Goal: Transaction & Acquisition: Book appointment/travel/reservation

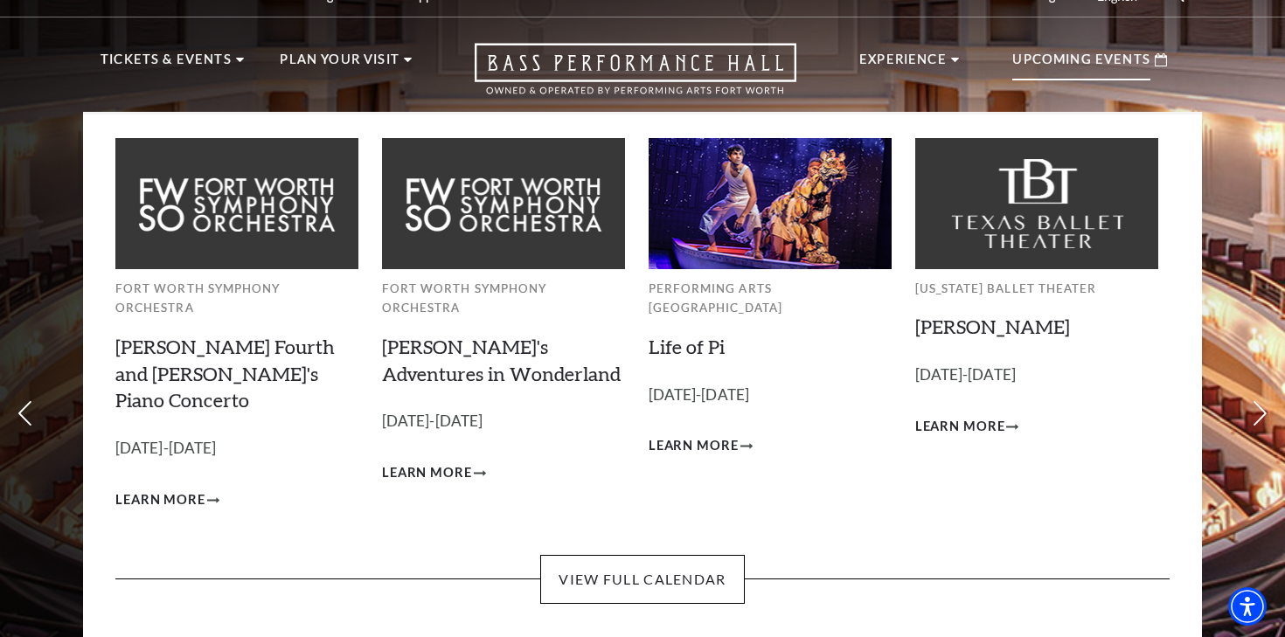
scroll to position [30, 0]
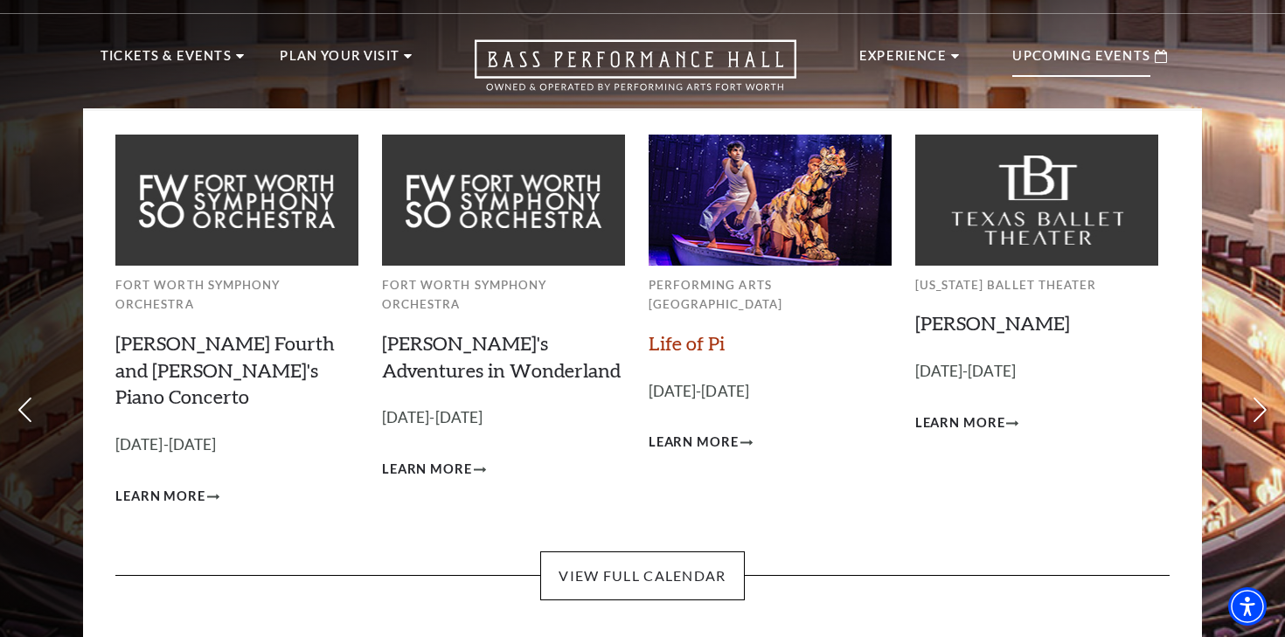
click at [703, 331] on link "Life of Pi" at bounding box center [687, 343] width 76 height 24
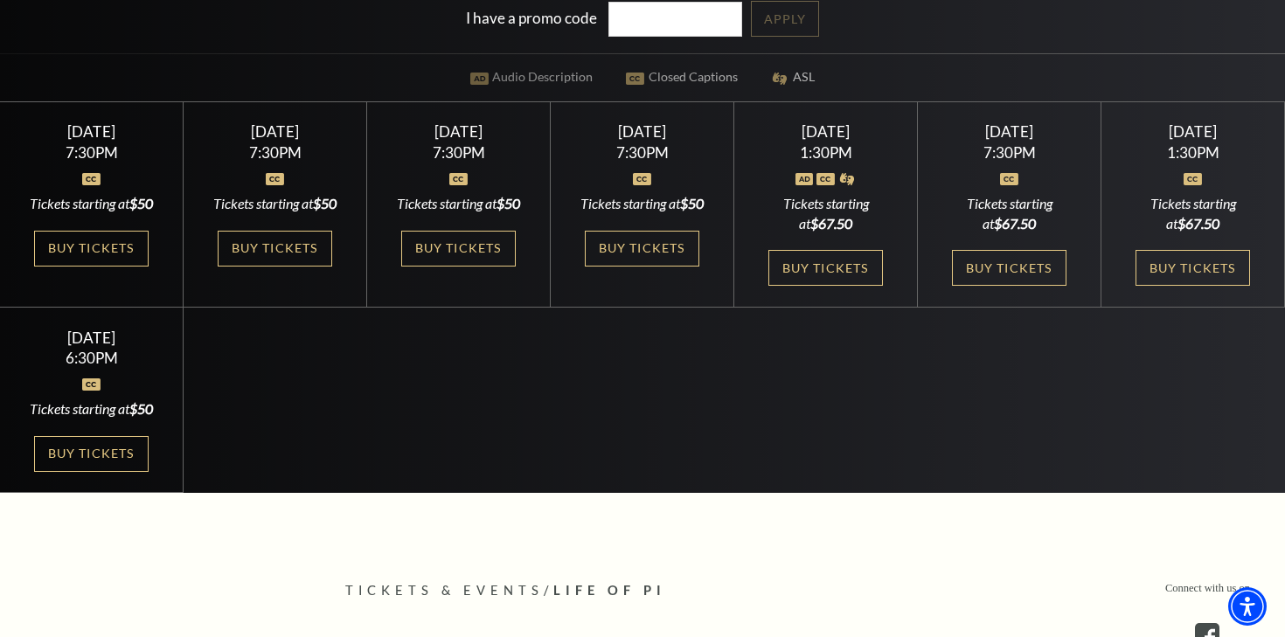
scroll to position [523, 0]
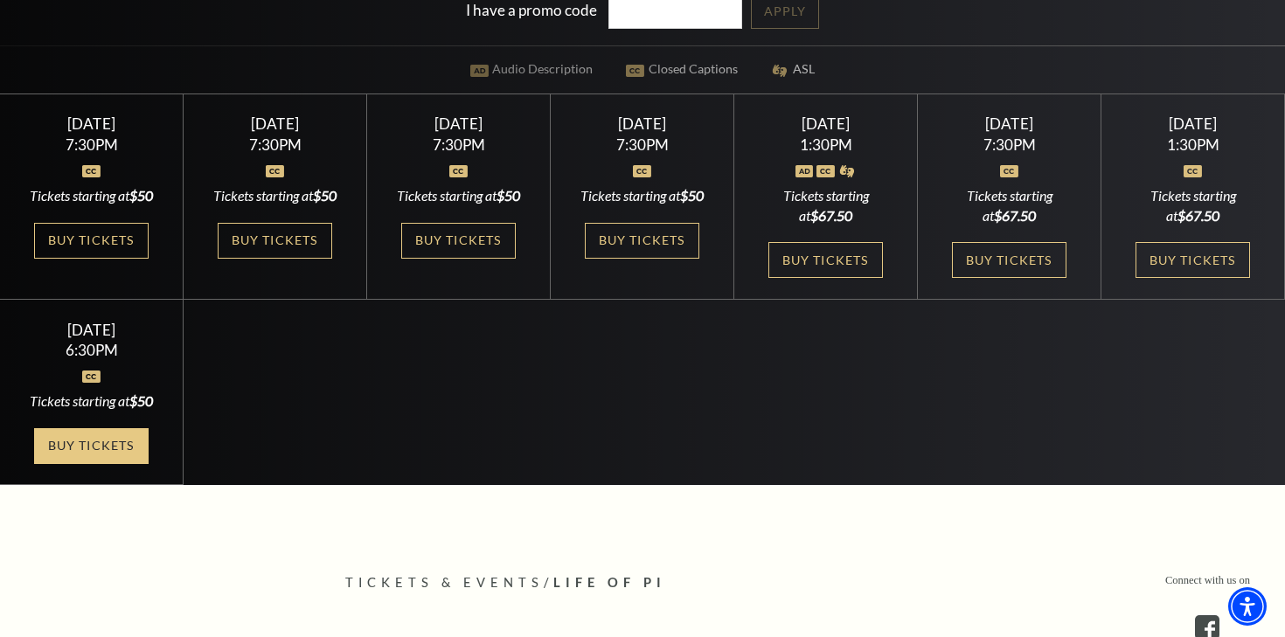
click at [108, 464] on link "Buy Tickets" at bounding box center [91, 446] width 114 height 36
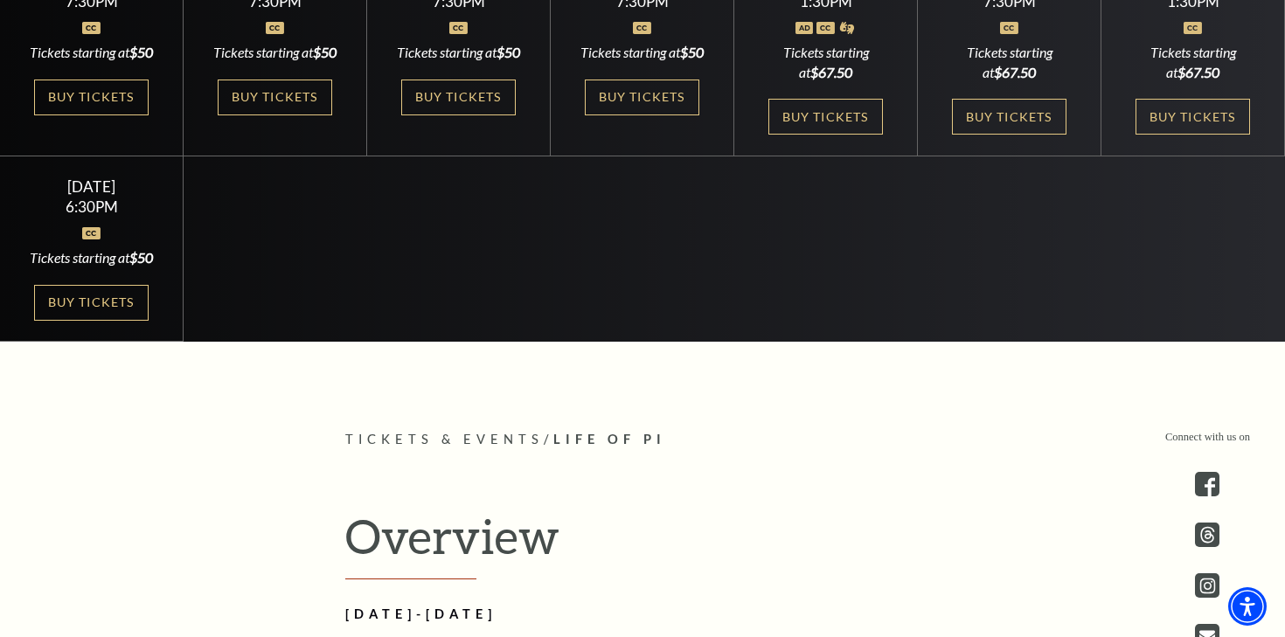
scroll to position [735, 0]
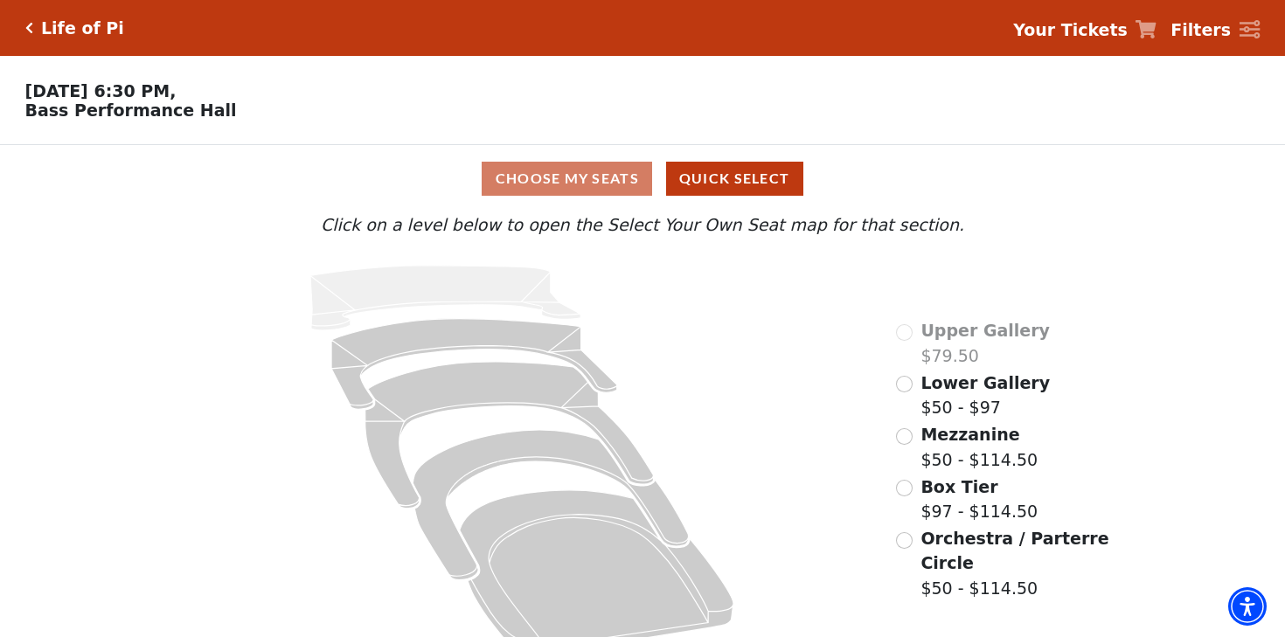
scroll to position [31, 0]
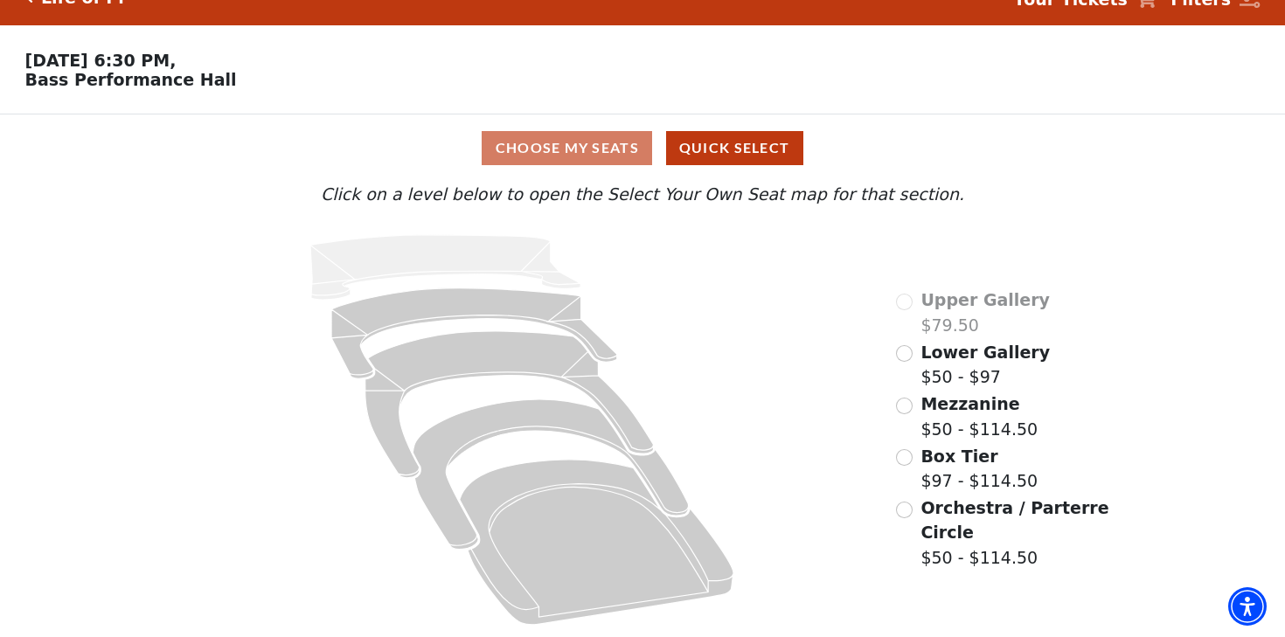
click at [598, 143] on div "Choose My Seats Quick Select" at bounding box center [643, 148] width 965 height 34
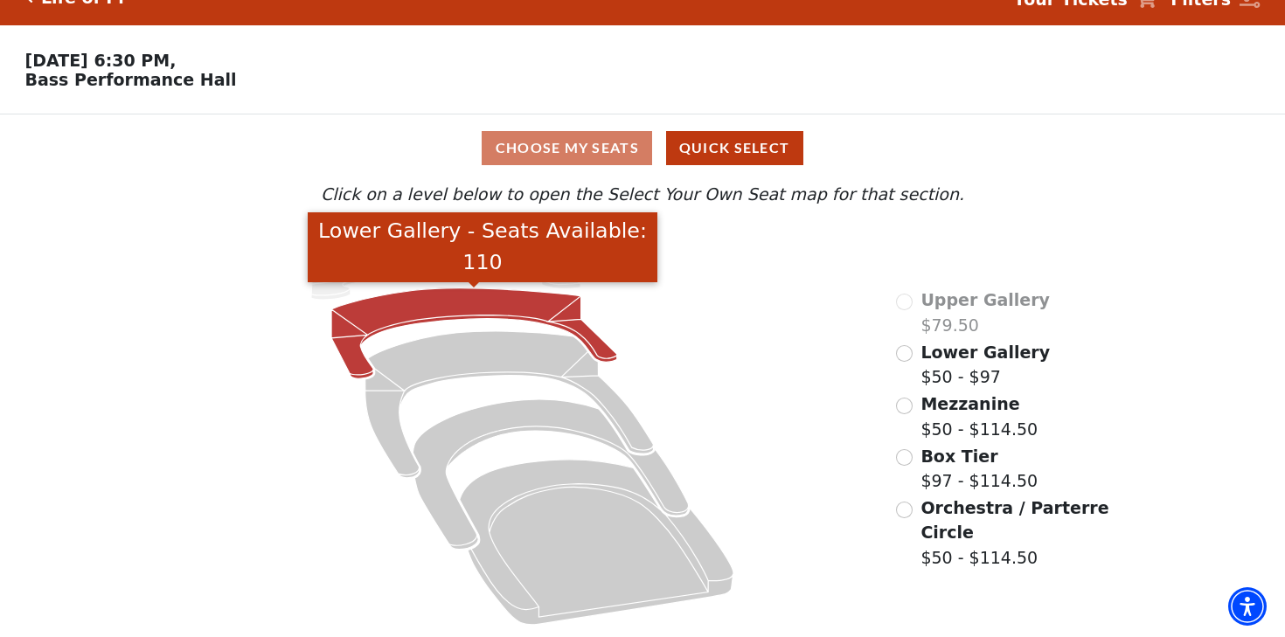
click at [496, 304] on icon "Lower Gallery - Seats Available: 110" at bounding box center [474, 334] width 286 height 91
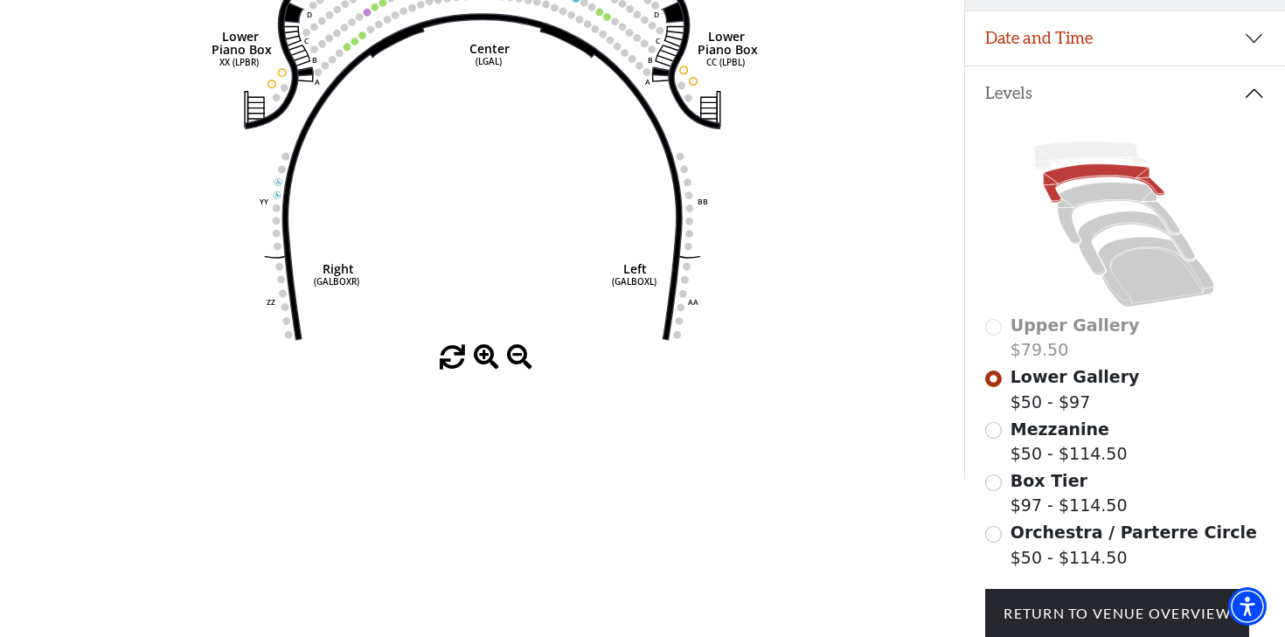
scroll to position [47, 0]
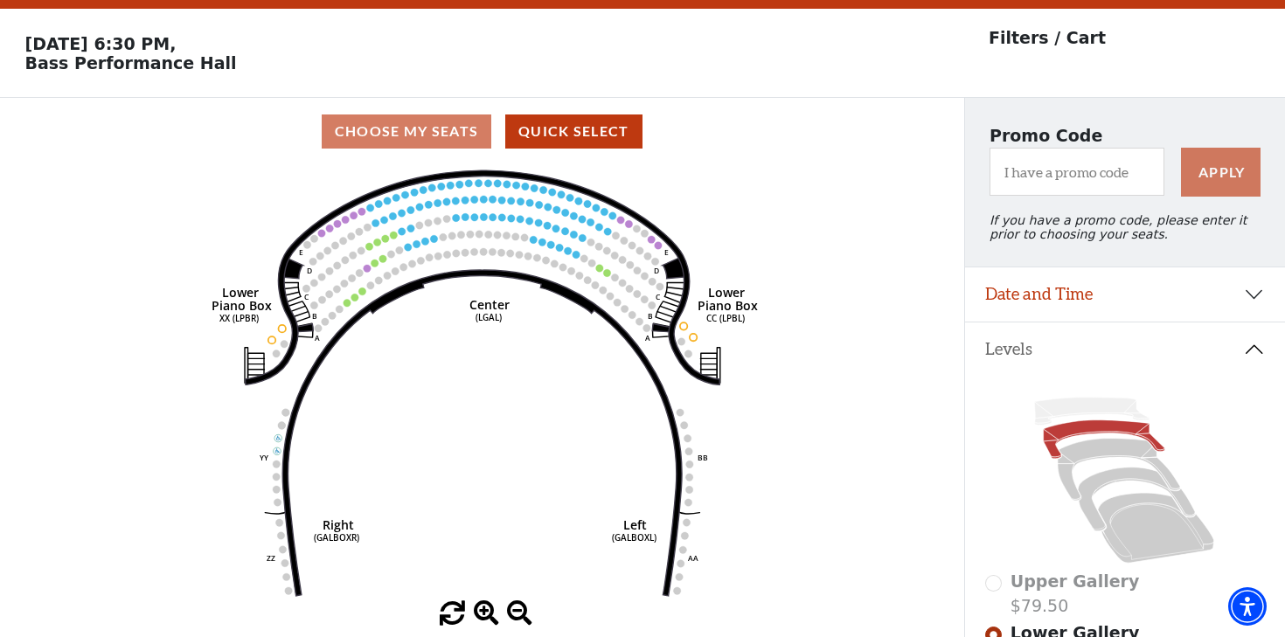
click at [438, 129] on div "Choose My Seats Quick Select" at bounding box center [482, 132] width 965 height 34
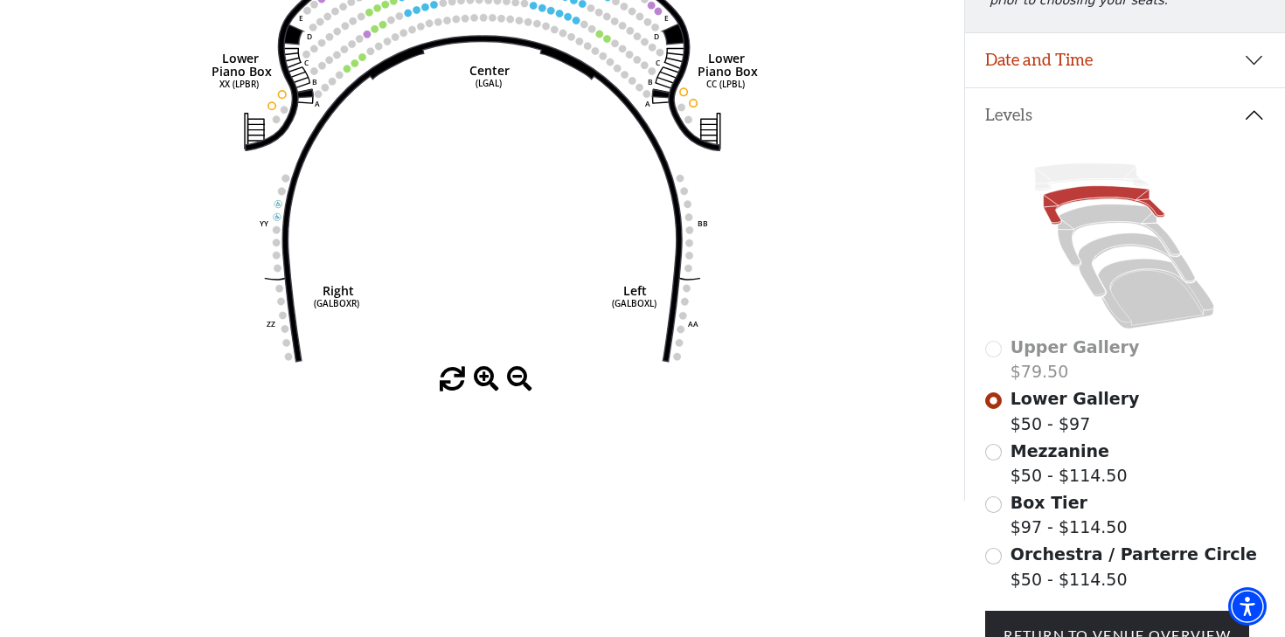
scroll to position [433, 0]
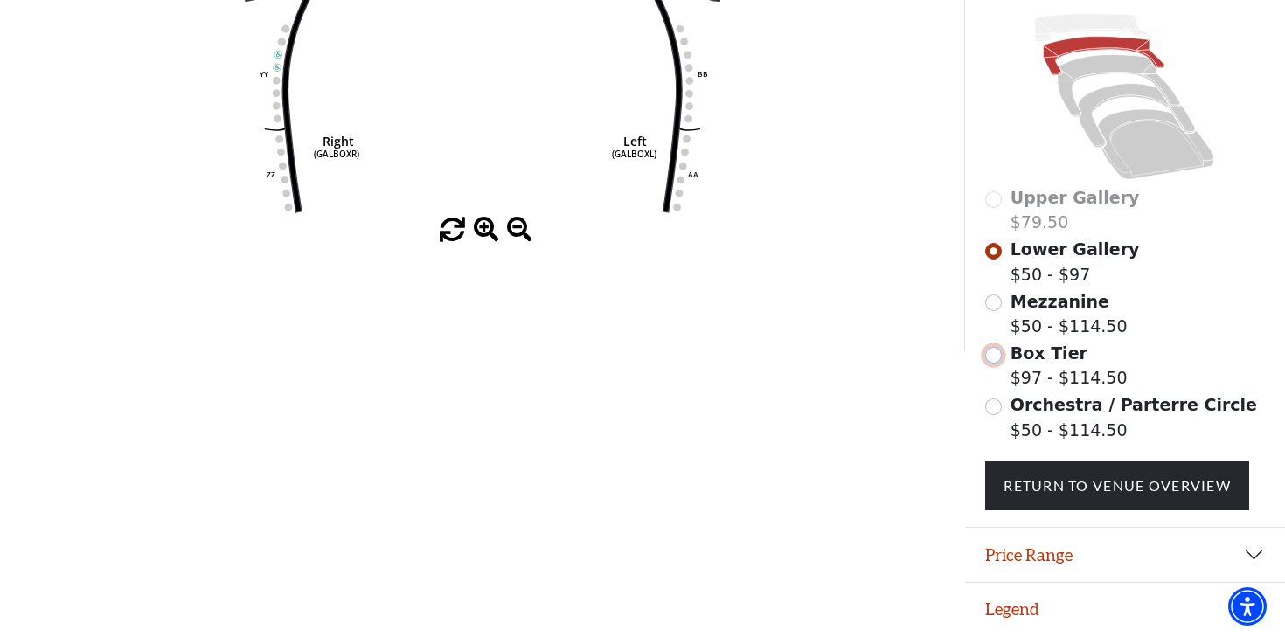
click at [997, 351] on input "Box Tier$97 - $114.50\a" at bounding box center [993, 355] width 17 height 17
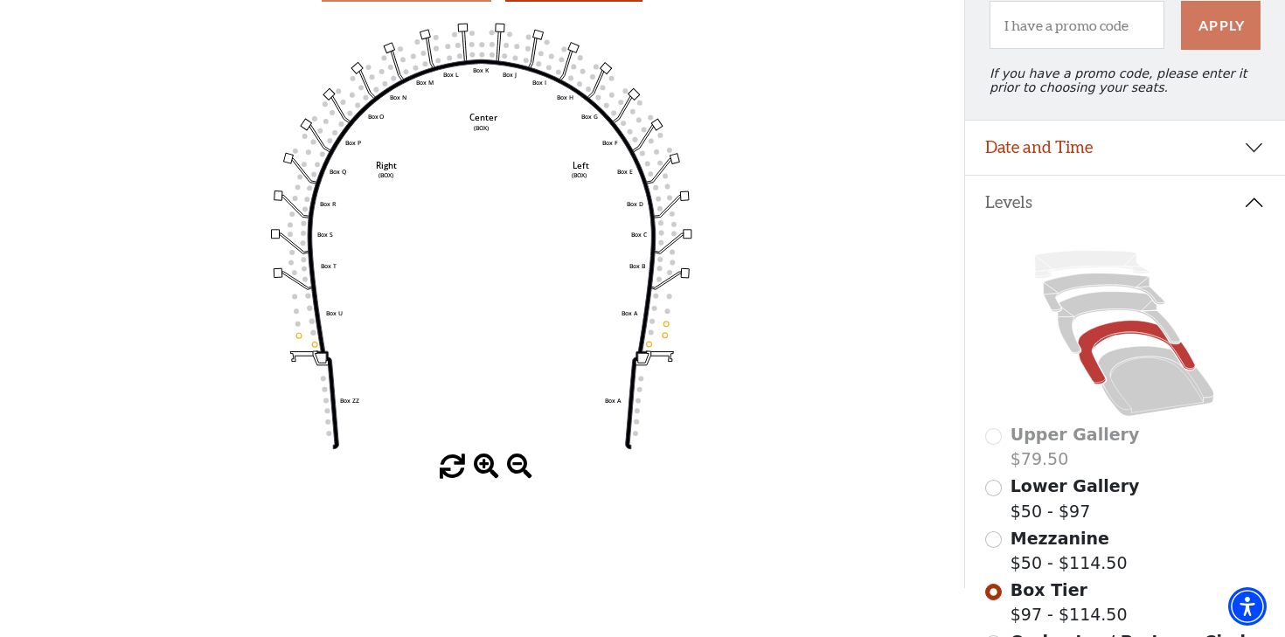
scroll to position [400, 0]
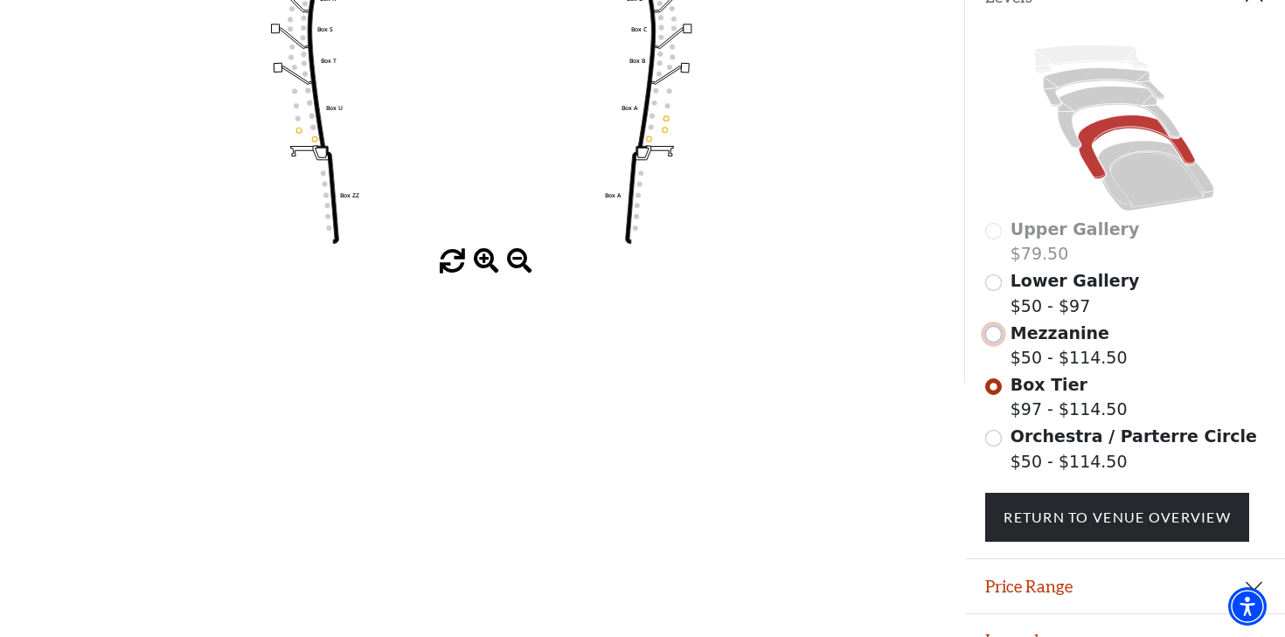
click at [997, 343] on input "Mezzanine$50 - $114.50\a" at bounding box center [993, 334] width 17 height 17
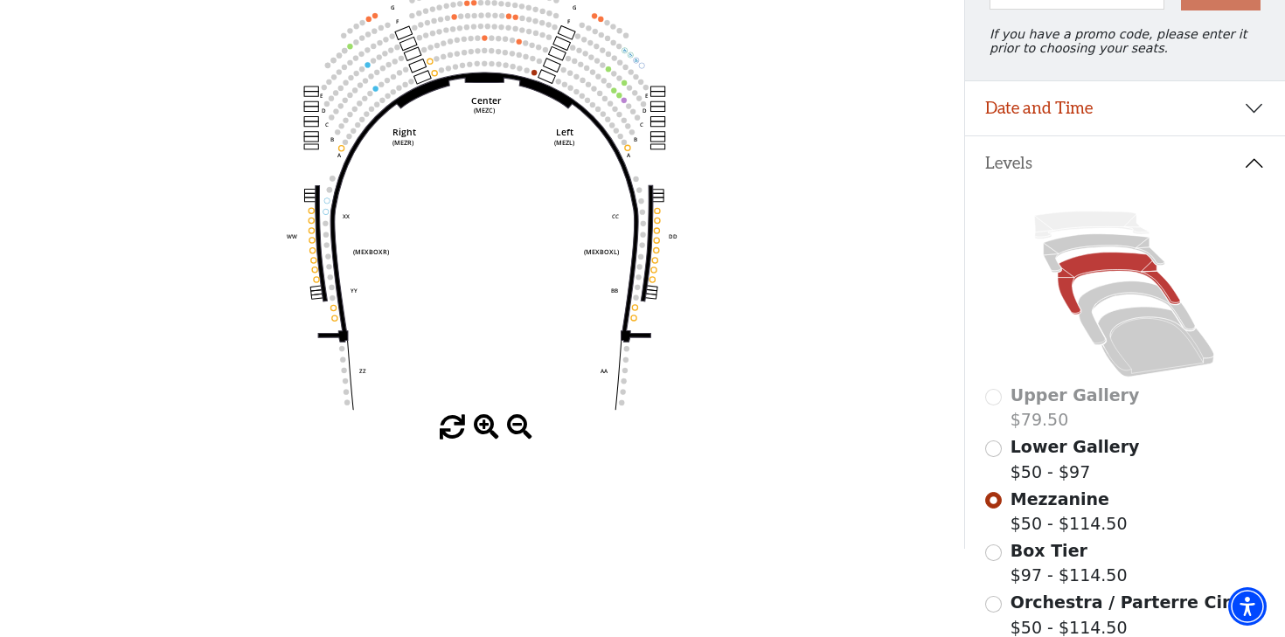
scroll to position [249, 0]
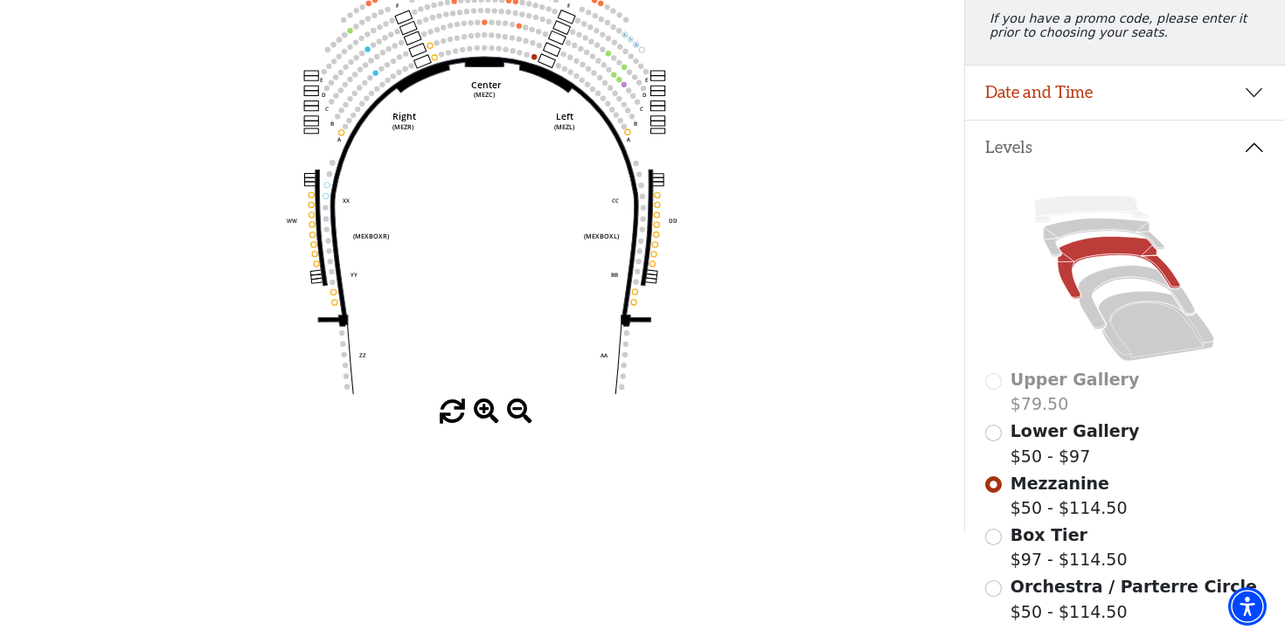
click at [991, 529] on div "Box Tier $97 - $114.50" at bounding box center [1124, 548] width 279 height 50
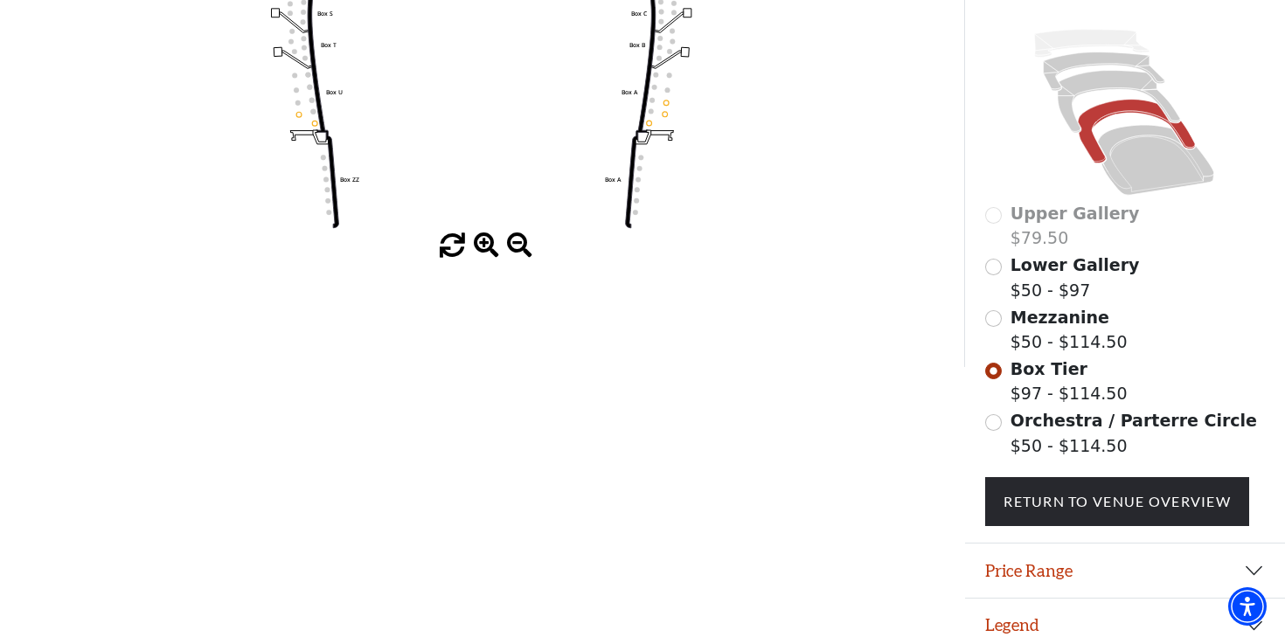
scroll to position [0, 0]
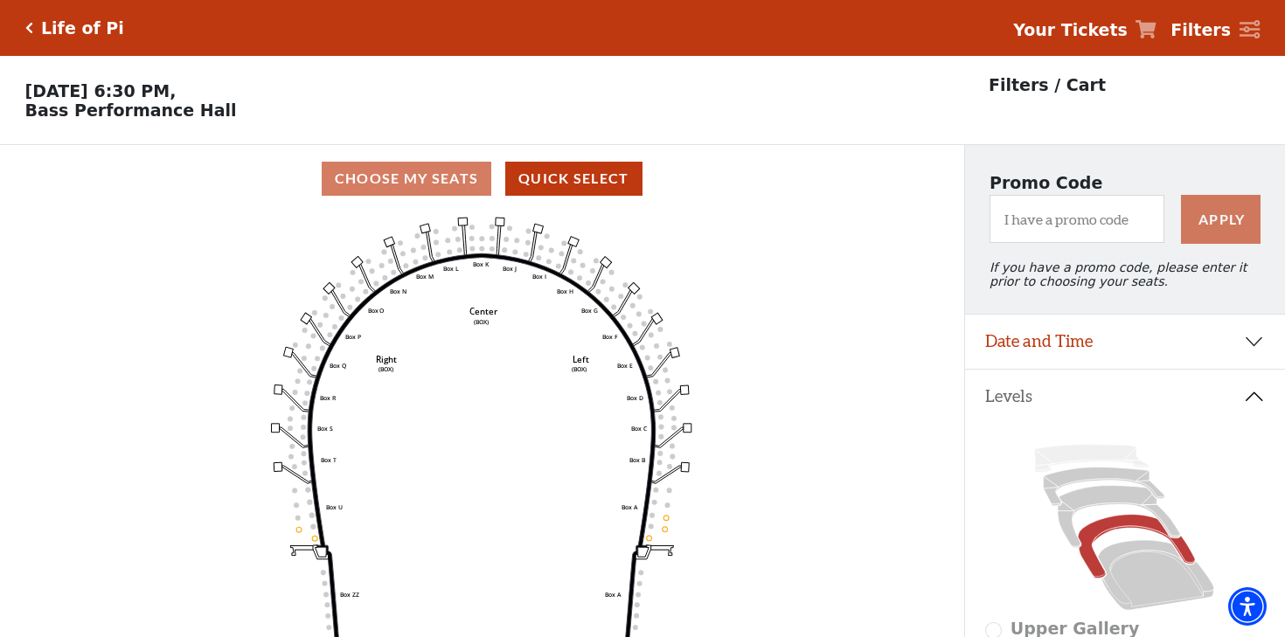
click at [66, 24] on h5 "Life of Pi" at bounding box center [82, 28] width 83 height 20
click at [29, 29] on icon "Click here to go back to filters" at bounding box center [29, 28] width 8 height 12
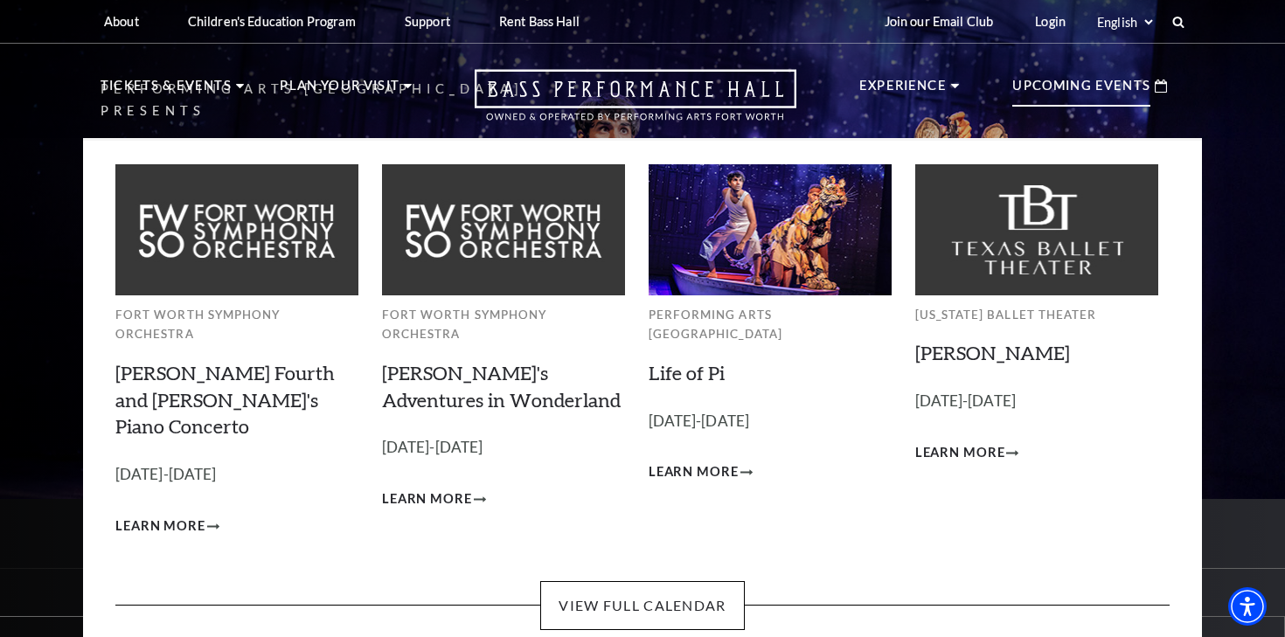
click at [1092, 85] on p "Upcoming Events" at bounding box center [1082, 90] width 138 height 31
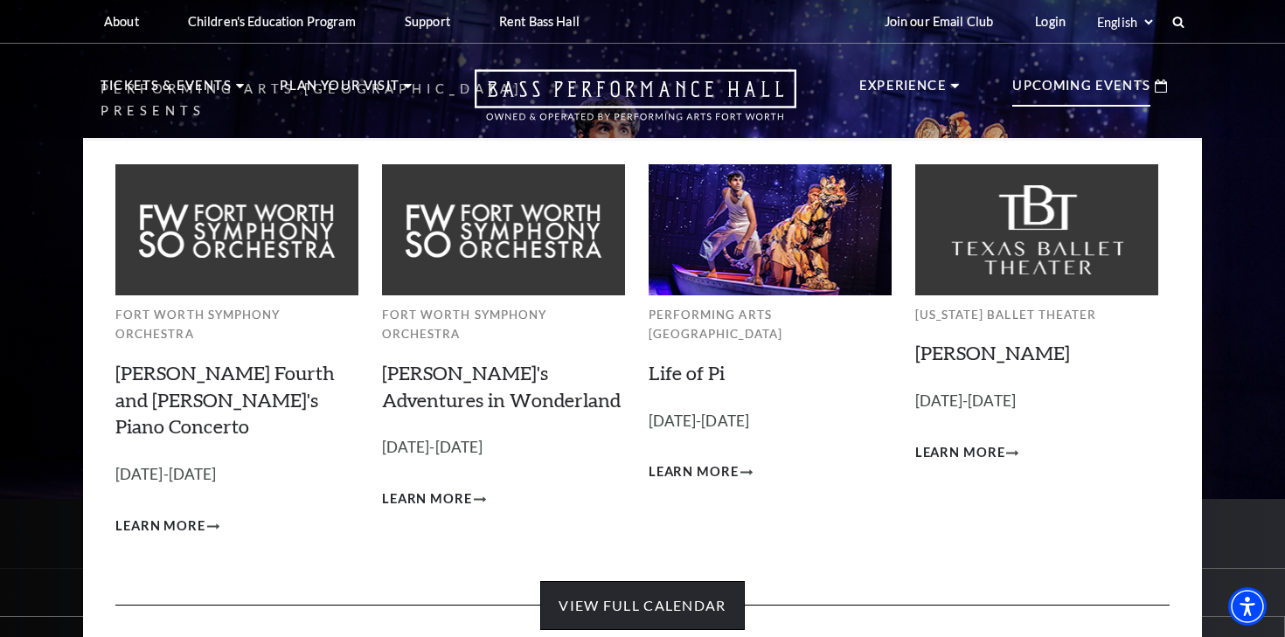
click at [720, 581] on link "View Full Calendar" at bounding box center [642, 605] width 204 height 49
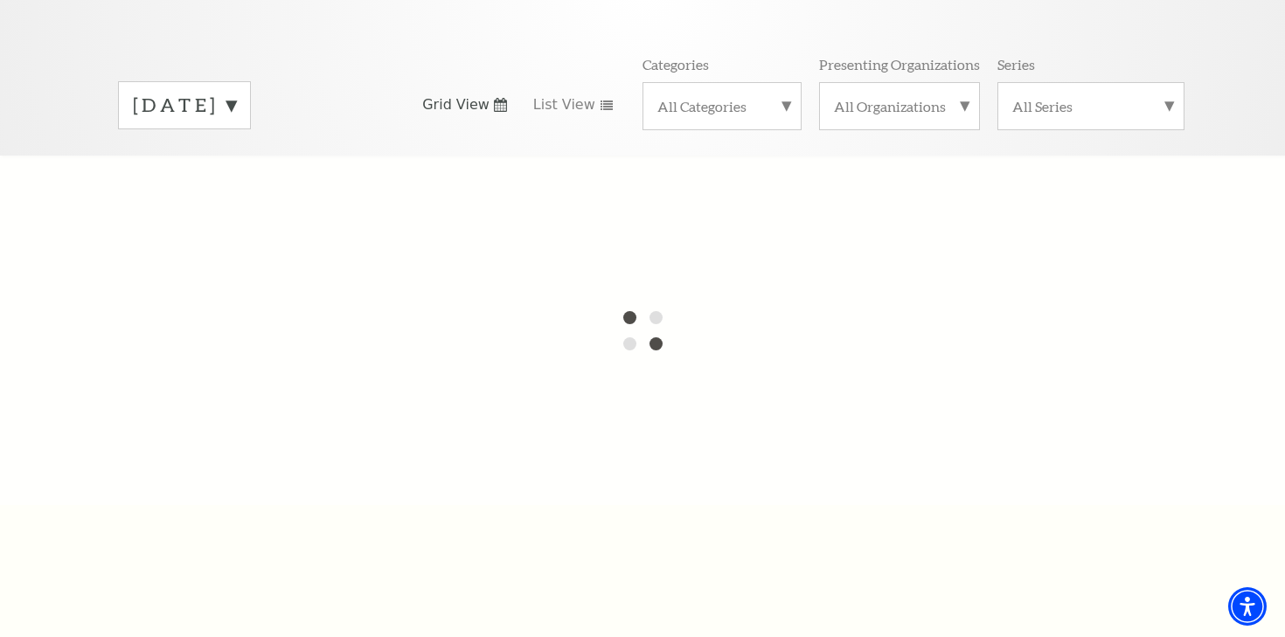
scroll to position [244, 0]
